Goal: Task Accomplishment & Management: Manage account settings

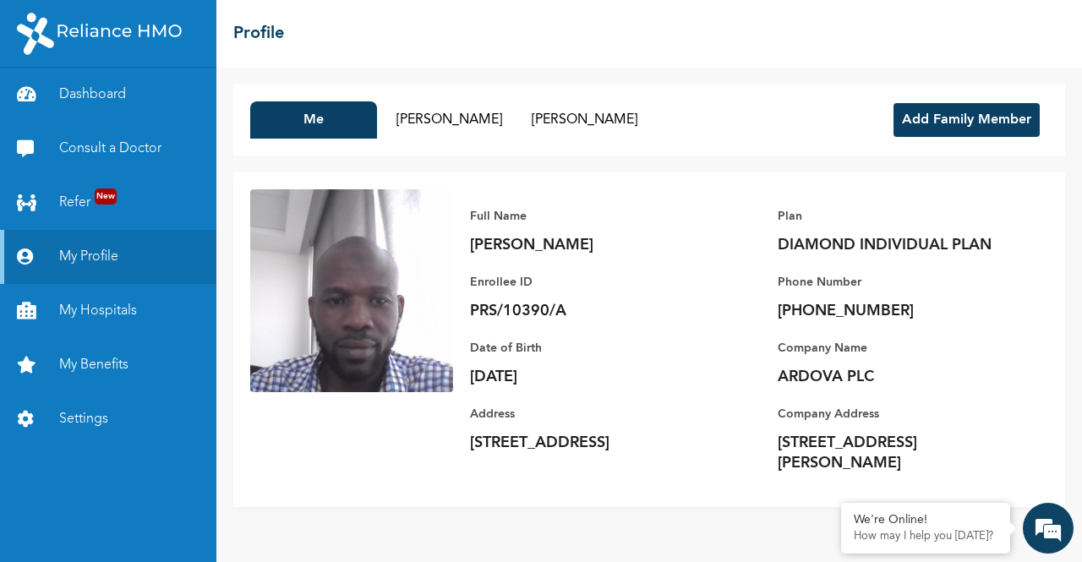
scroll to position [2457, 0]
click at [925, 121] on button "Add Family Member" at bounding box center [966, 120] width 146 height 34
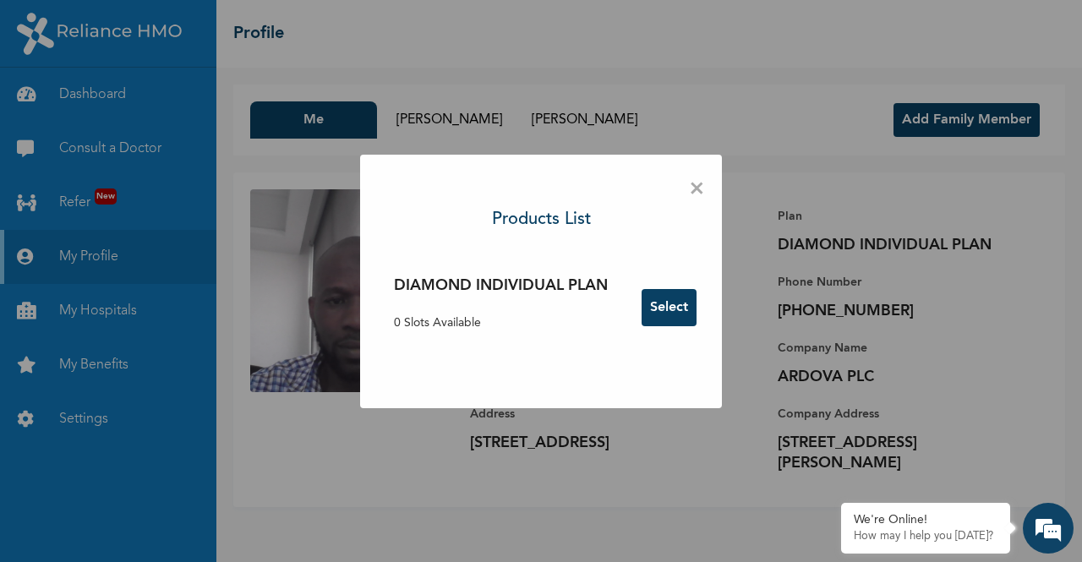
click at [702, 187] on span "×" at bounding box center [697, 189] width 16 height 35
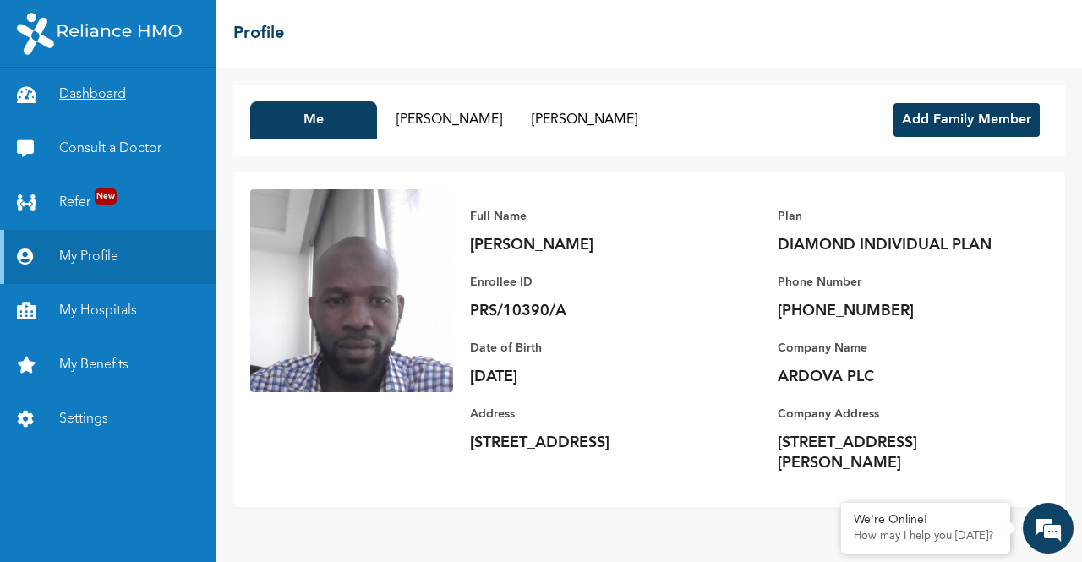
click at [117, 106] on link "Dashboard" at bounding box center [108, 95] width 216 height 54
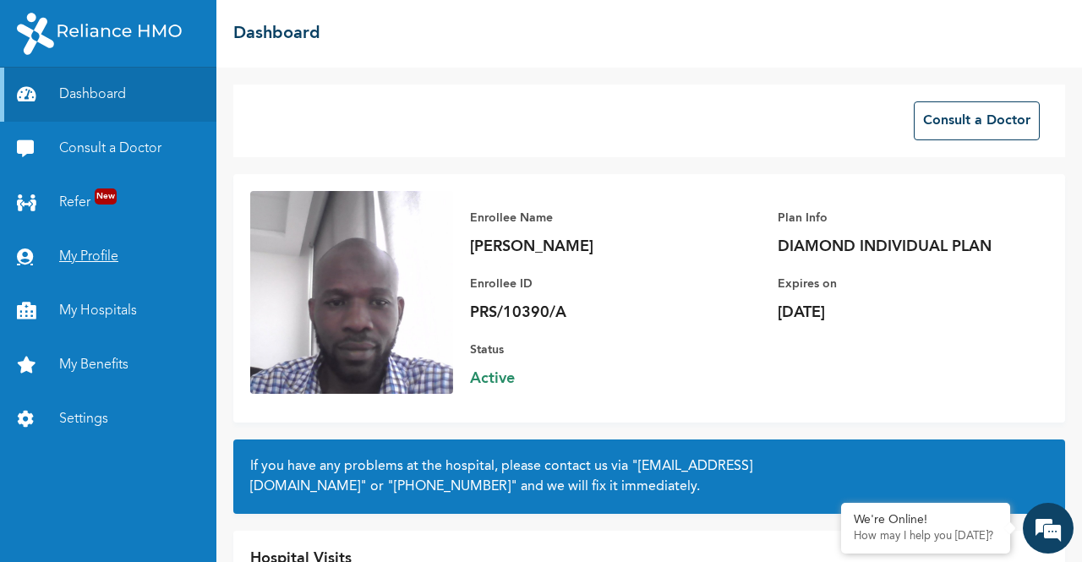
click at [76, 246] on link "My Profile" at bounding box center [108, 257] width 216 height 54
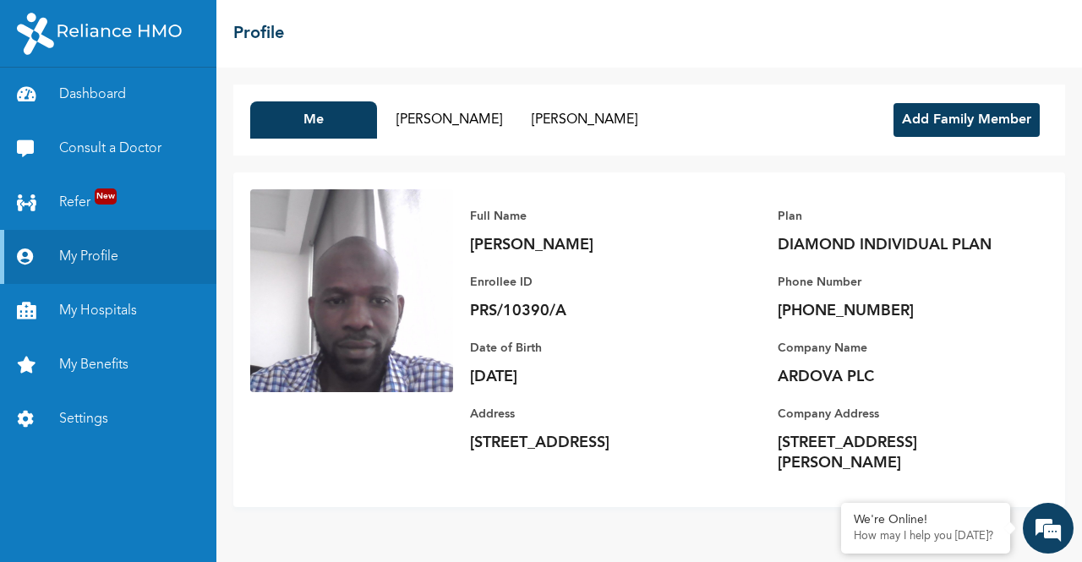
click at [972, 108] on button "Add Family Member" at bounding box center [966, 120] width 146 height 34
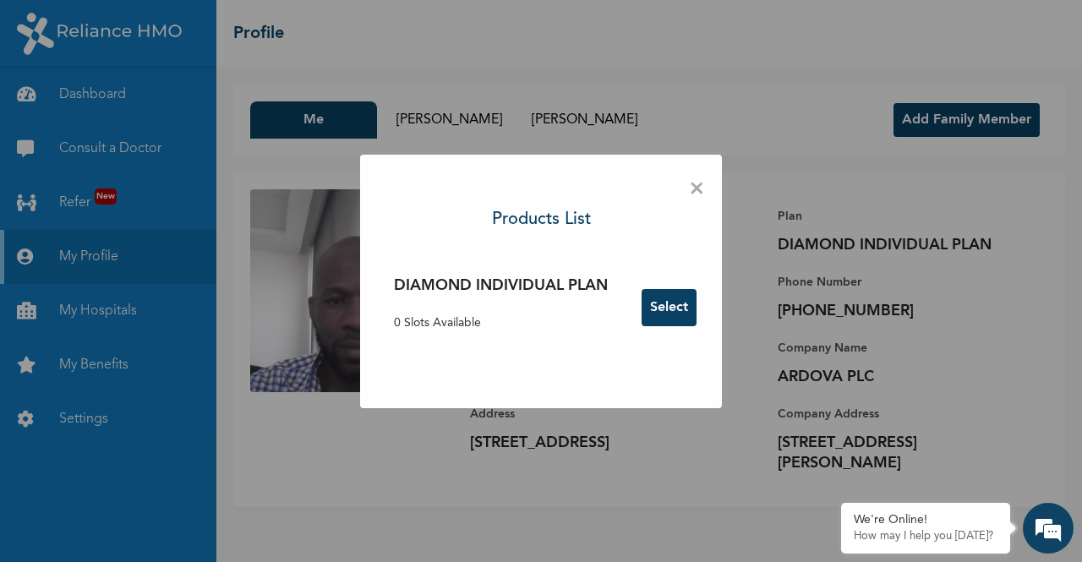
click at [696, 194] on span "×" at bounding box center [697, 189] width 16 height 35
